Goal: Navigation & Orientation: Find specific page/section

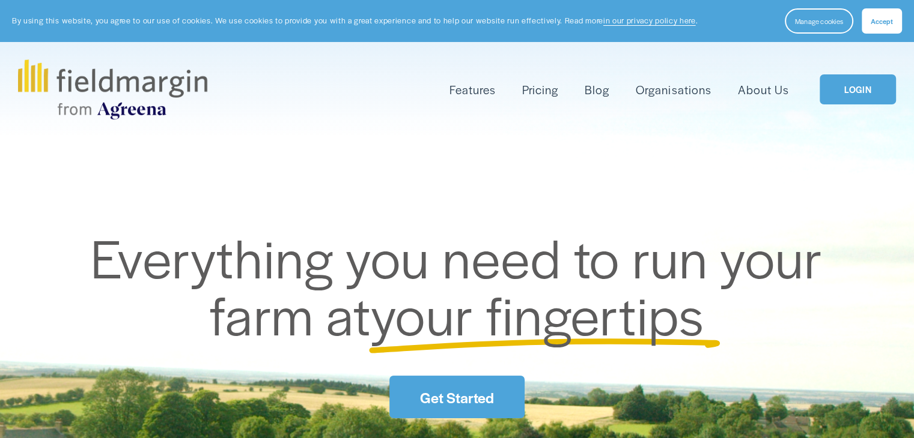
click at [861, 87] on link "LOGIN" at bounding box center [857, 89] width 76 height 31
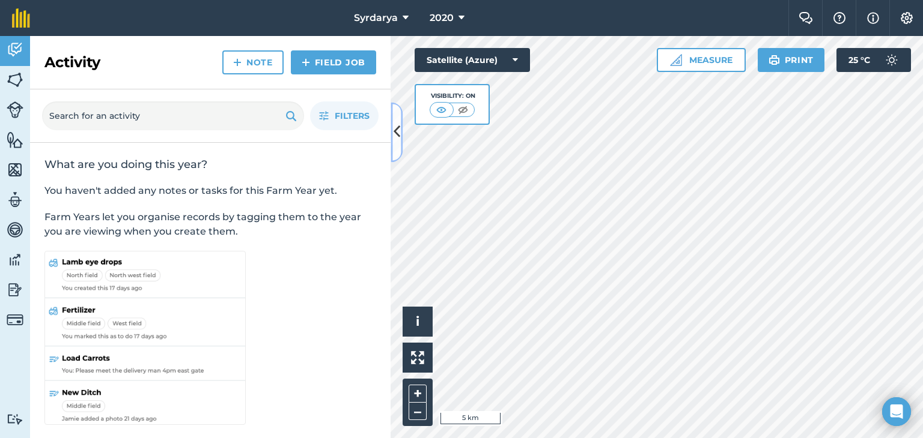
click at [395, 124] on icon at bounding box center [396, 132] width 7 height 21
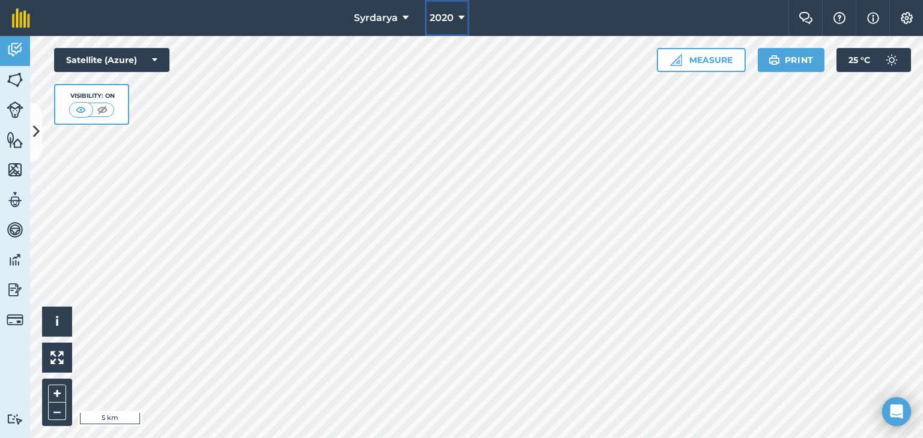
click at [459, 15] on icon at bounding box center [461, 18] width 6 height 14
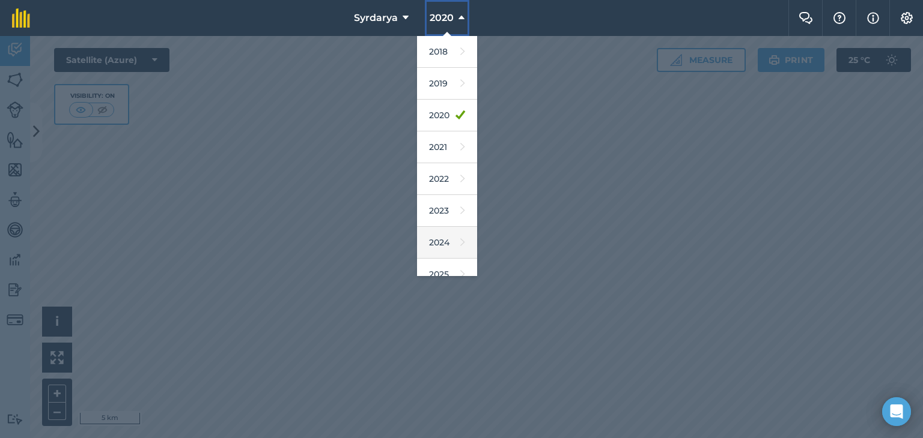
scroll to position [77, 0]
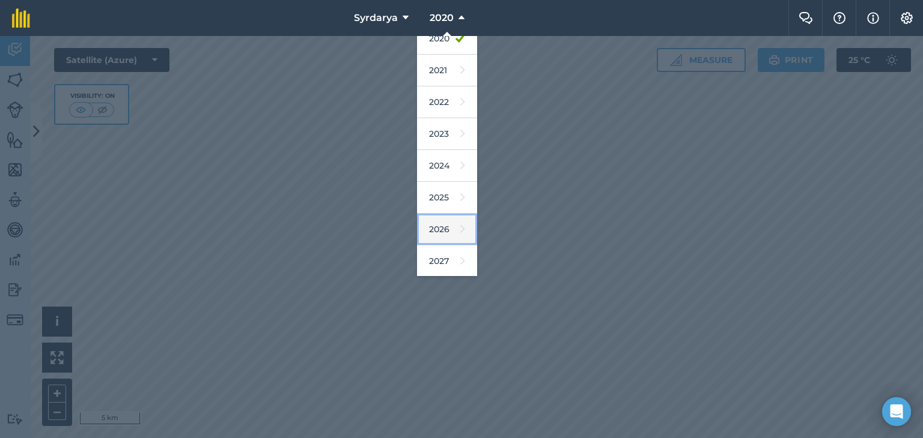
click at [444, 237] on link "2026" at bounding box center [447, 230] width 60 height 32
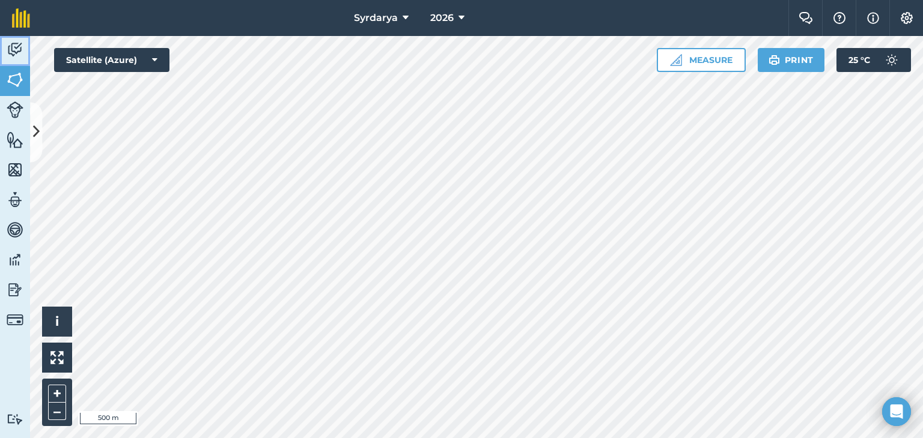
click at [12, 47] on img at bounding box center [15, 50] width 17 height 18
click at [14, 80] on img at bounding box center [15, 80] width 17 height 18
click at [34, 114] on button at bounding box center [36, 132] width 12 height 60
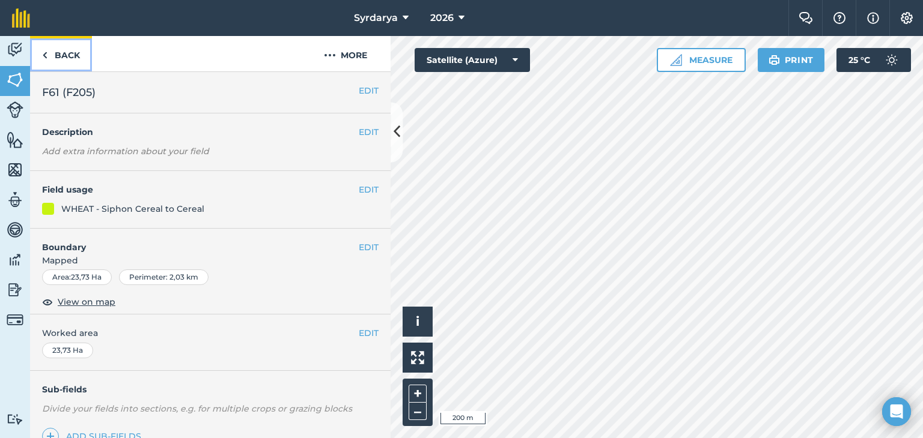
click at [61, 49] on link "Back" at bounding box center [61, 53] width 62 height 35
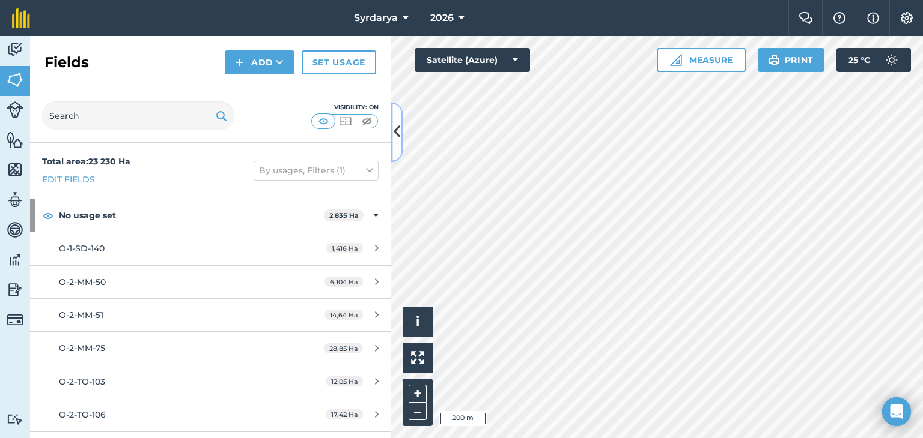
click at [397, 132] on icon at bounding box center [396, 132] width 7 height 21
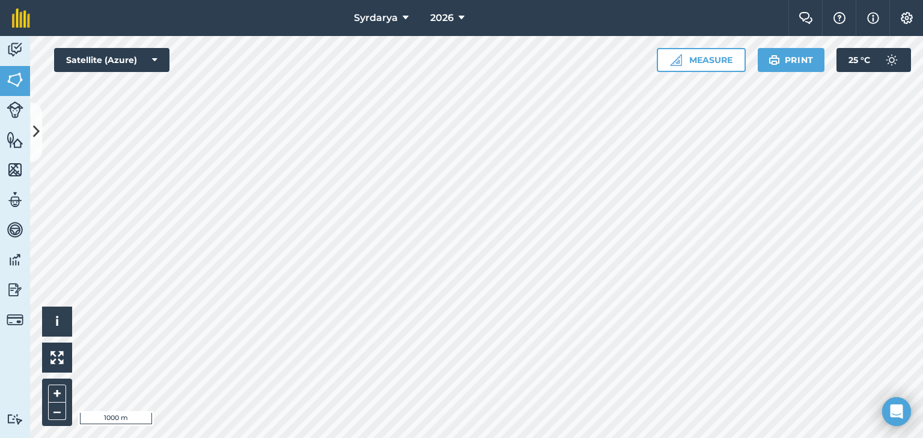
click at [339, 438] on html "Syrdarya 2026 Farm Chat Help Info Settings Syrdarya - 2026 Reproduced with the …" at bounding box center [461, 219] width 923 height 438
click at [428, 438] on html "Syrdarya 2026 Farm Chat Help Info Settings Syrdarya - 2026 Reproduced with the …" at bounding box center [461, 219] width 923 height 438
click at [437, 438] on html "Syrdarya 2026 Farm Chat Help Info Settings Syrdarya - 2026 Reproduced with the …" at bounding box center [461, 219] width 923 height 438
click at [35, 110] on button at bounding box center [36, 132] width 12 height 60
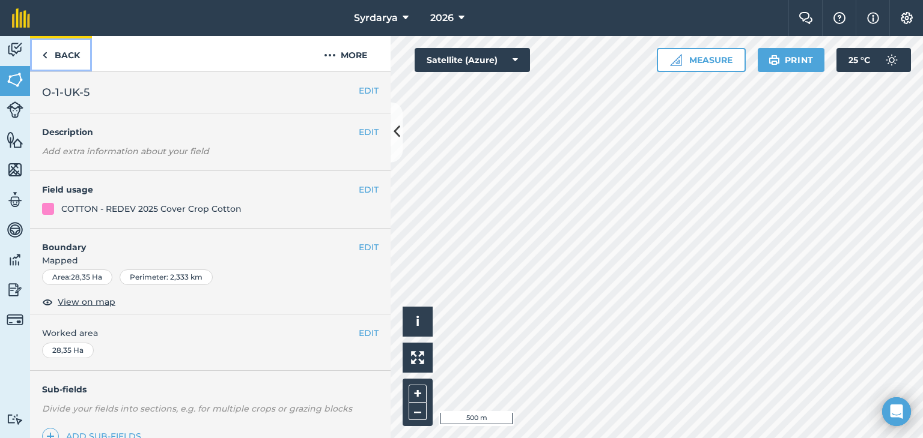
click at [55, 52] on link "Back" at bounding box center [61, 53] width 62 height 35
click at [67, 63] on link "Back" at bounding box center [61, 53] width 62 height 35
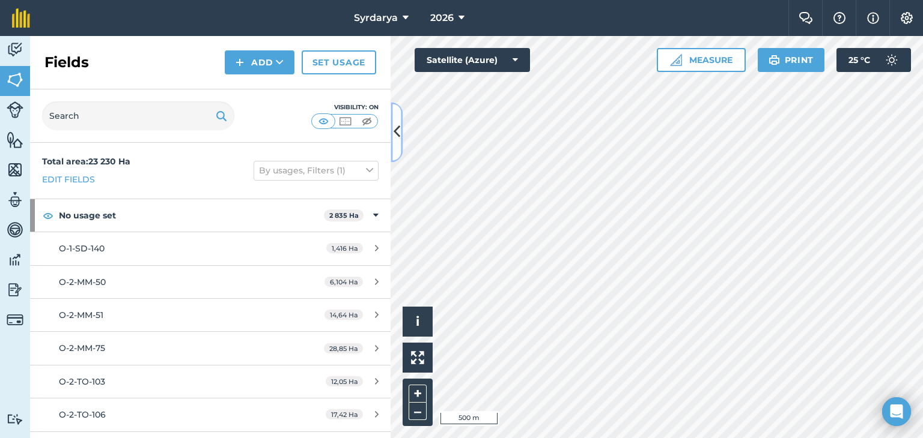
click at [396, 126] on icon at bounding box center [396, 132] width 7 height 21
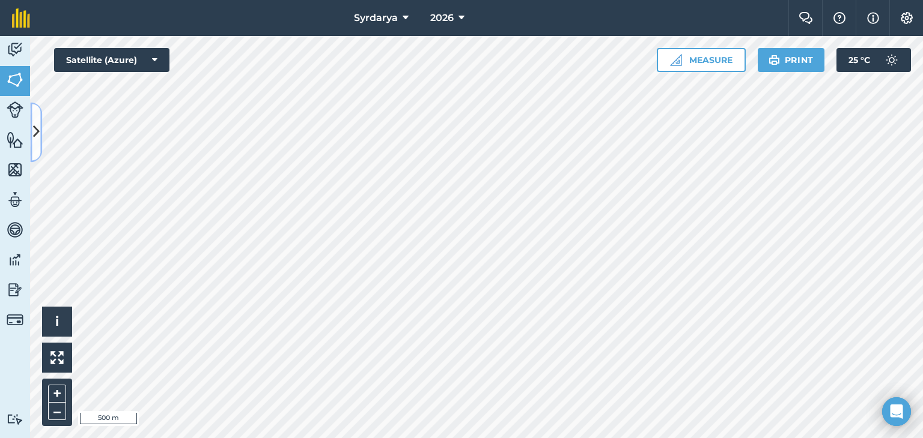
click at [36, 118] on button at bounding box center [36, 132] width 12 height 60
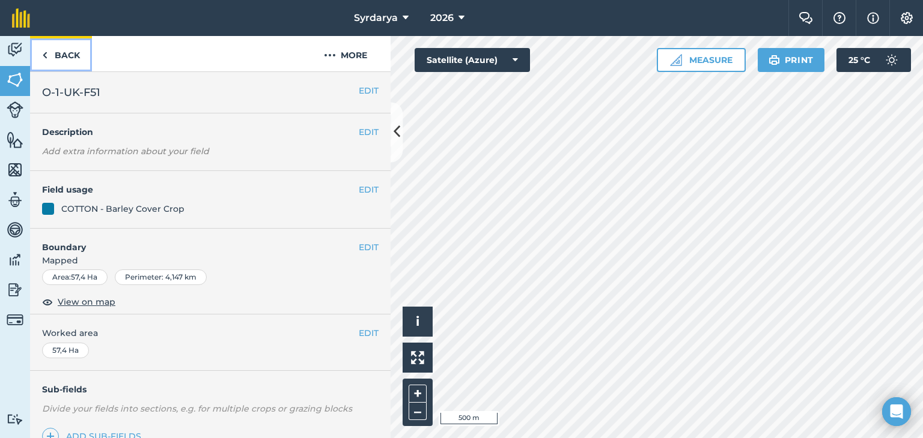
click at [71, 59] on link "Back" at bounding box center [61, 53] width 62 height 35
click at [55, 51] on link "Back" at bounding box center [61, 53] width 62 height 35
click at [77, 55] on link "Back" at bounding box center [61, 53] width 62 height 35
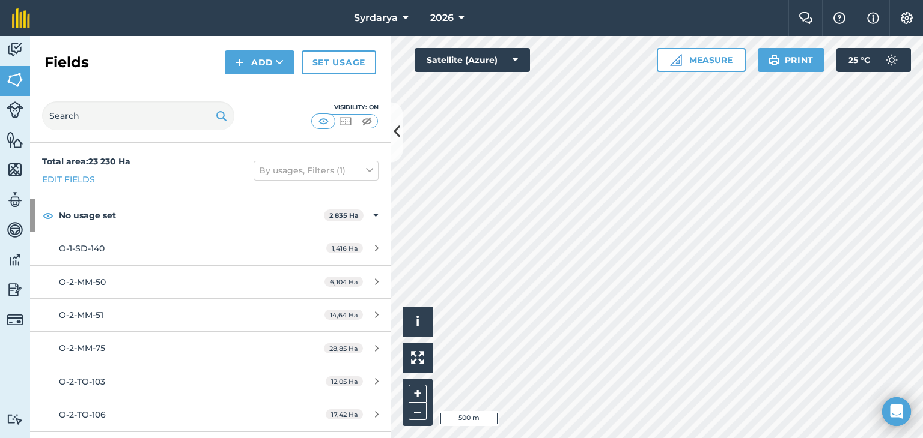
click at [781, 50] on div "Hello i © 2025 TomTom, Microsoft 500 m + – Satellite (Azure) Measure Print 25 °…" at bounding box center [656, 237] width 532 height 402
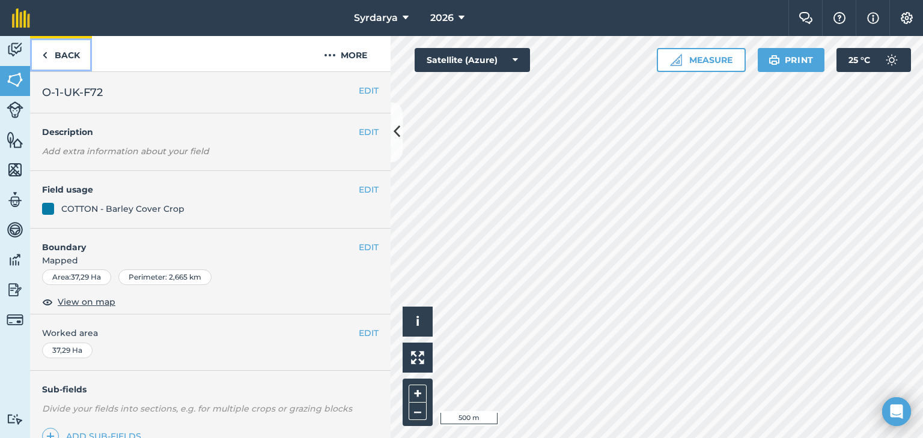
click at [62, 56] on link "Back" at bounding box center [61, 53] width 62 height 35
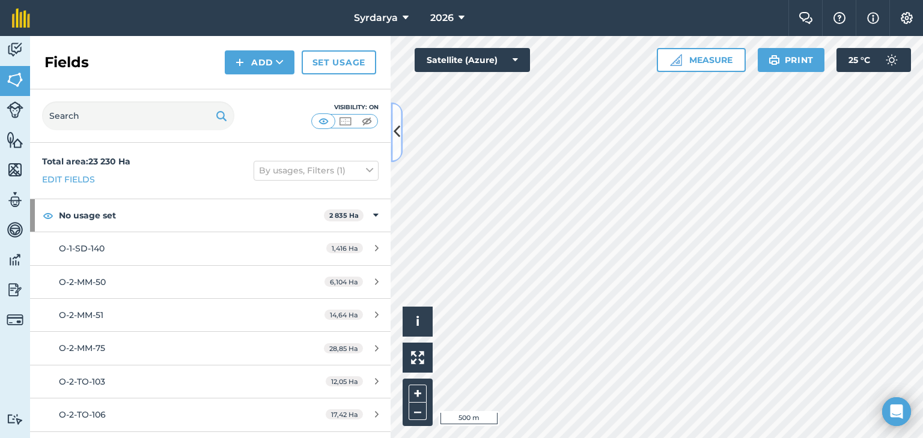
click at [399, 127] on icon at bounding box center [396, 132] width 7 height 21
